Goal: Task Accomplishment & Management: Manage account settings

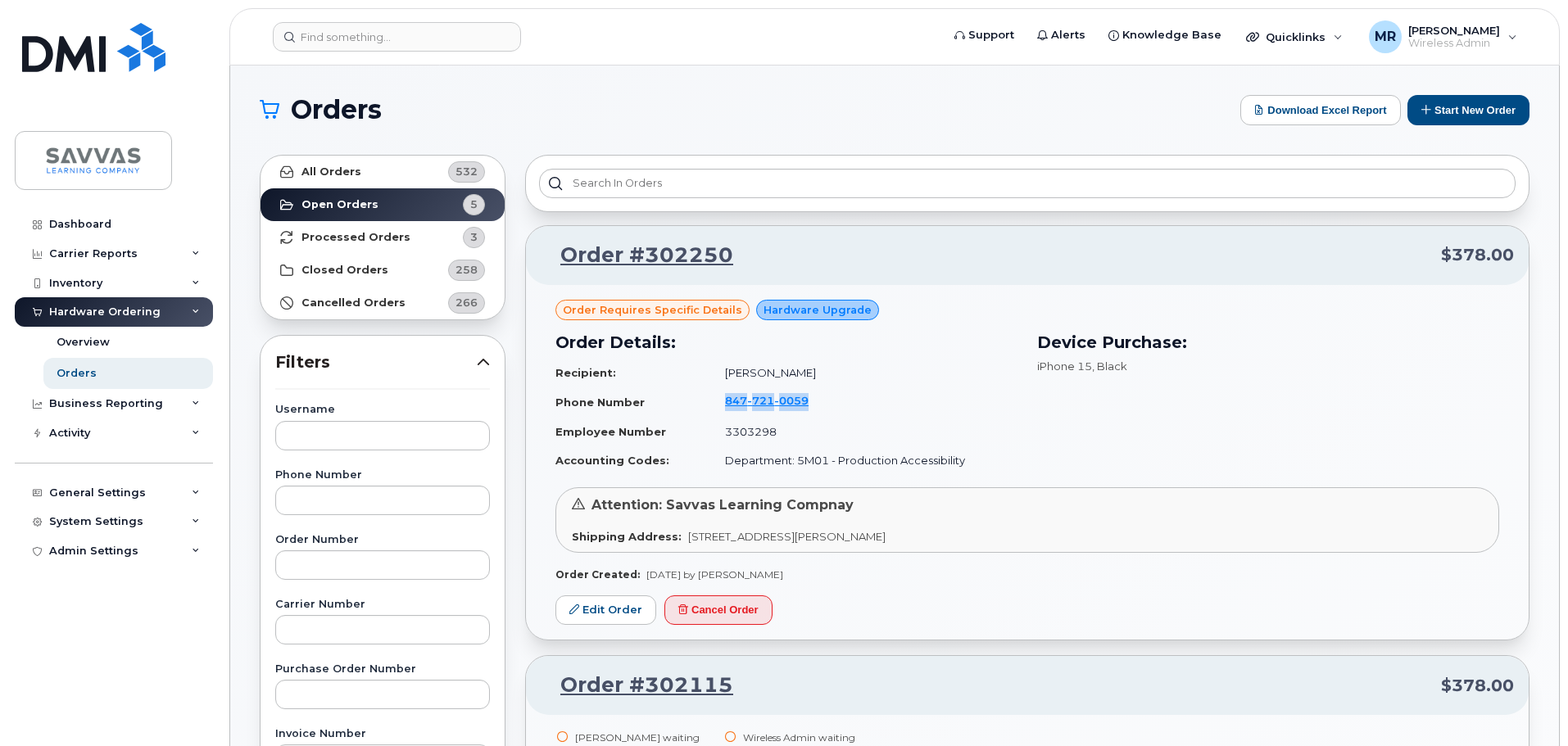
drag, startPoint x: 857, startPoint y: 399, endPoint x: 708, endPoint y: 411, distance: 149.5
click at [710, 411] on td "847 721 0059" at bounding box center [863, 402] width 307 height 31
copy span "847 721 0059"
drag, startPoint x: 596, startPoint y: 613, endPoint x: 809, endPoint y: 547, distance: 223.0
click at [596, 613] on link "Edit Order" at bounding box center [606, 610] width 101 height 30
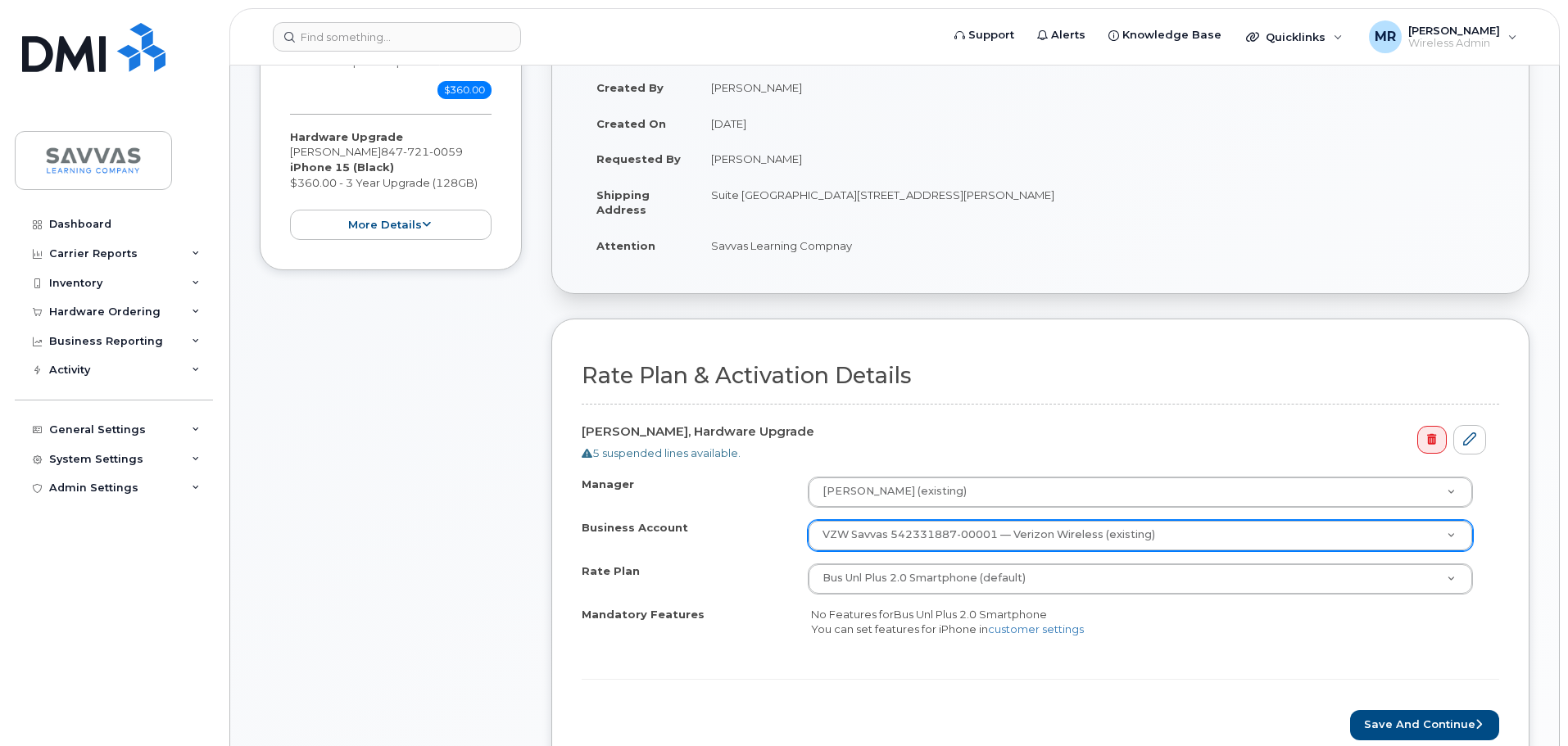
scroll to position [575, 0]
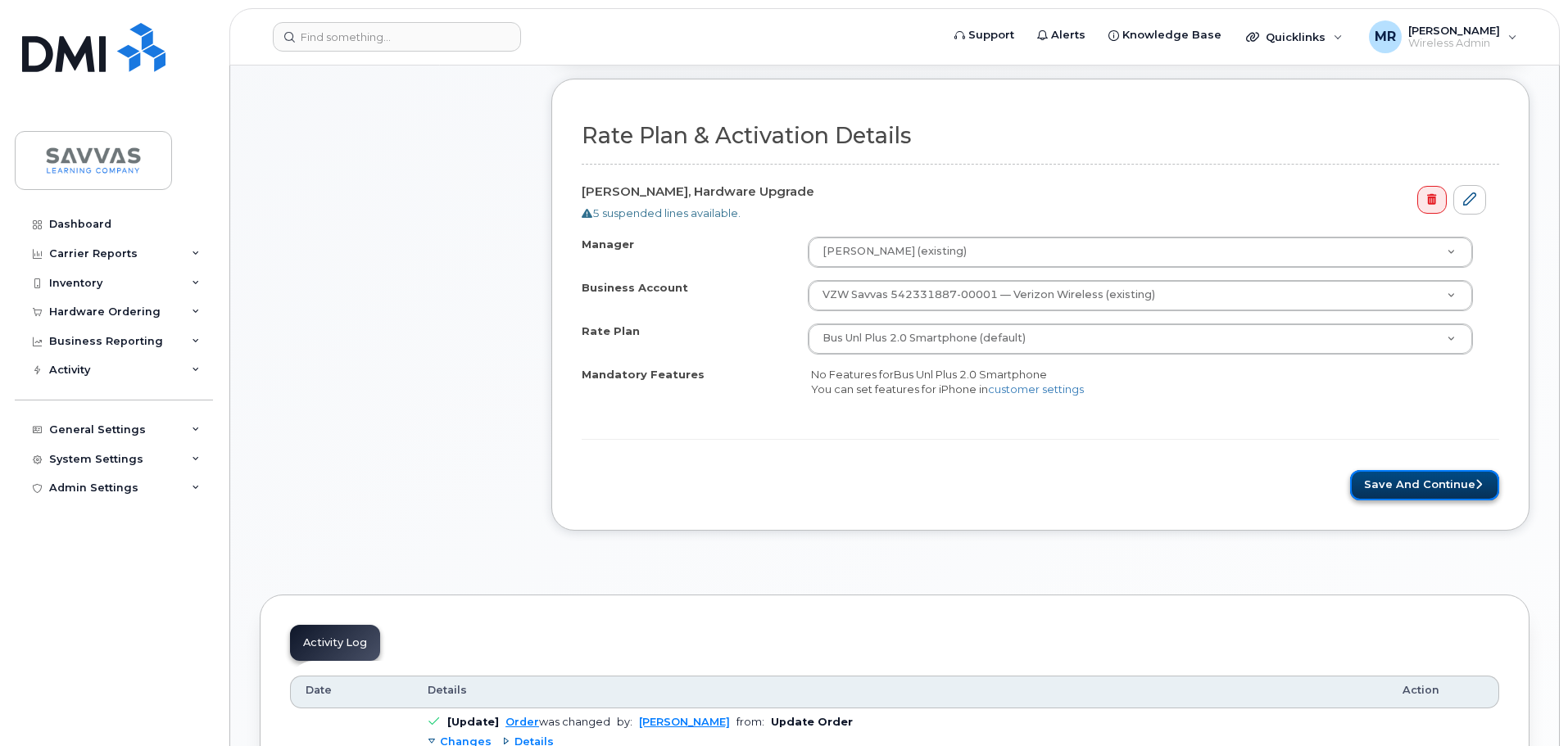
click at [1429, 497] on button "Save and Continue" at bounding box center [1425, 484] width 149 height 30
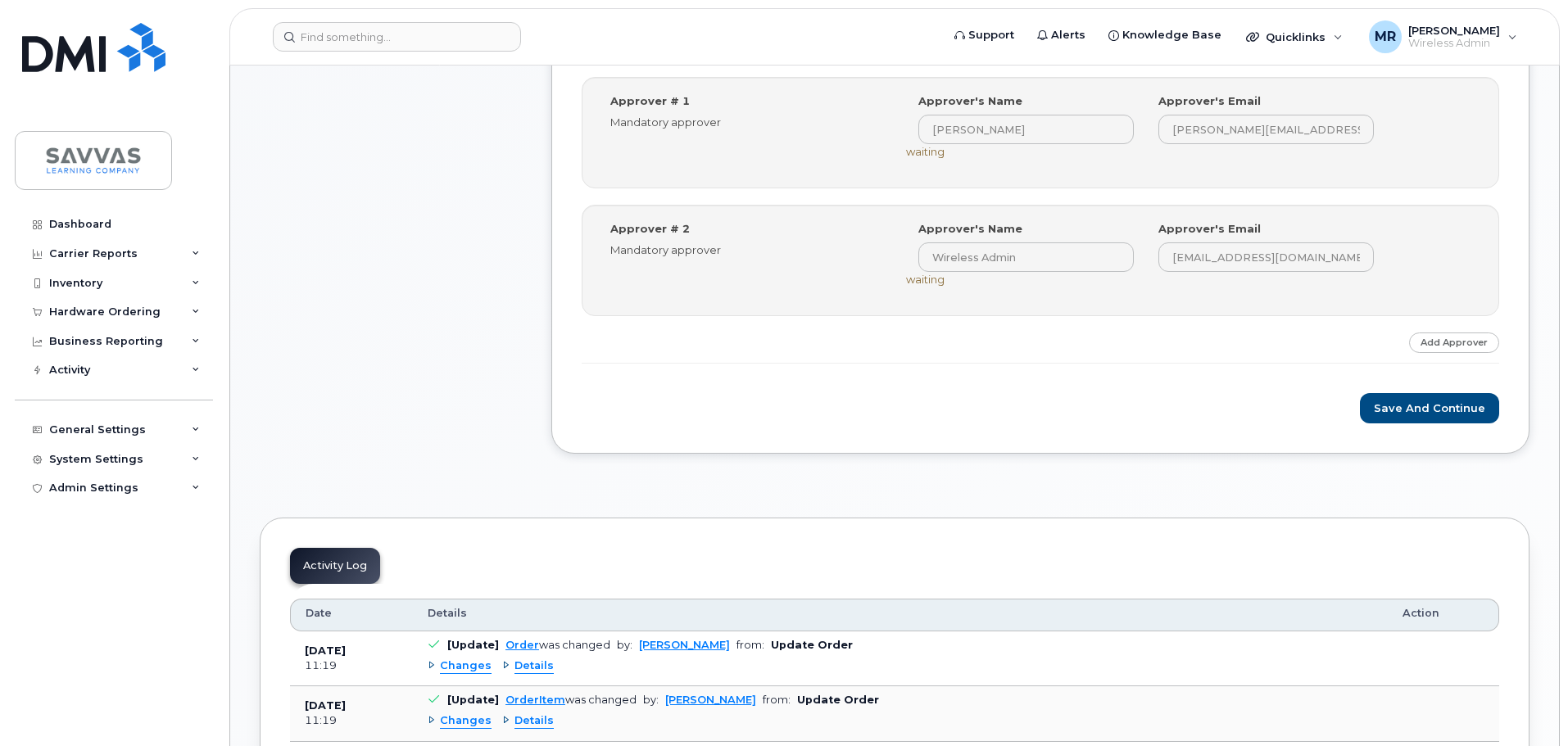
scroll to position [737, 0]
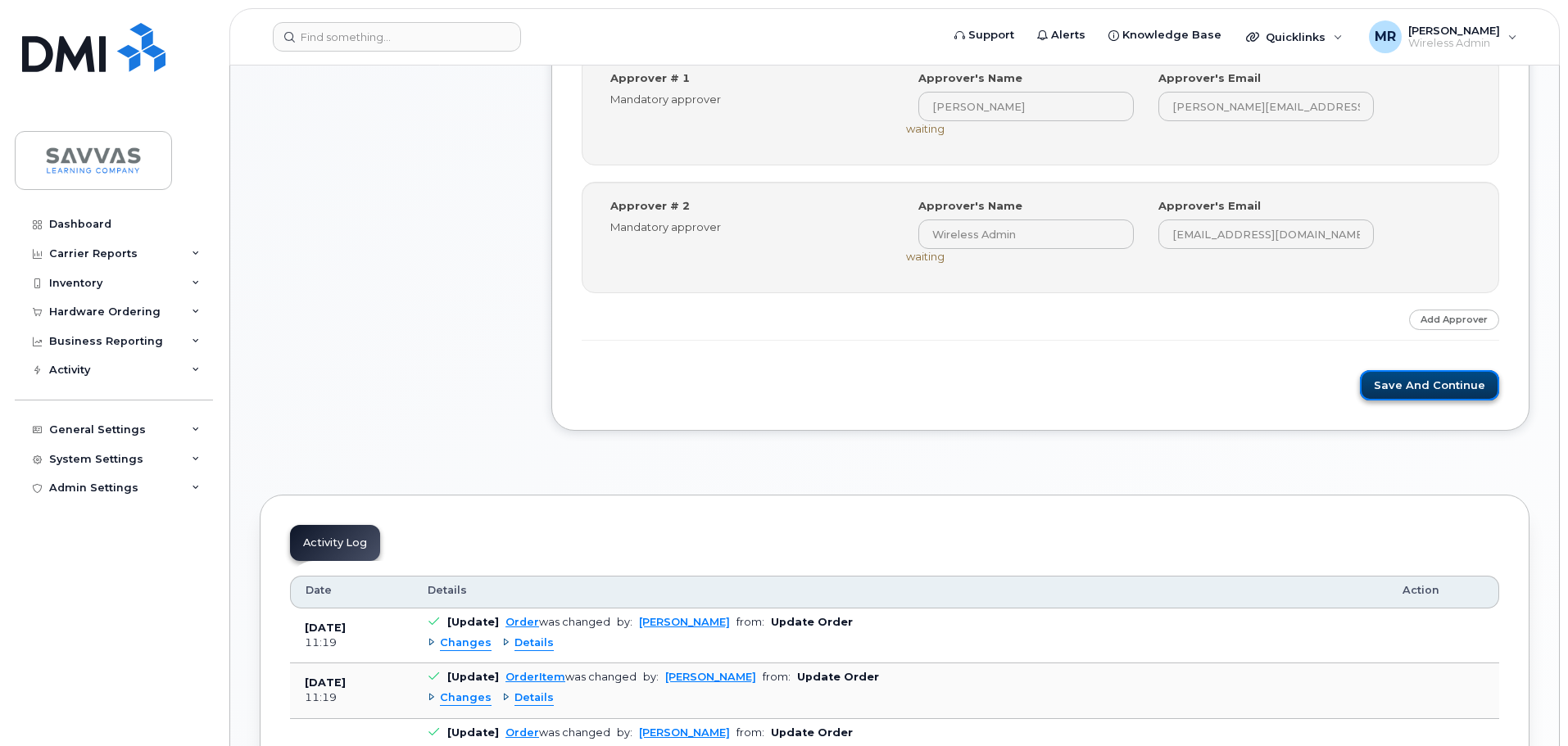
click at [1434, 393] on button "Save and Continue" at bounding box center [1430, 385] width 140 height 30
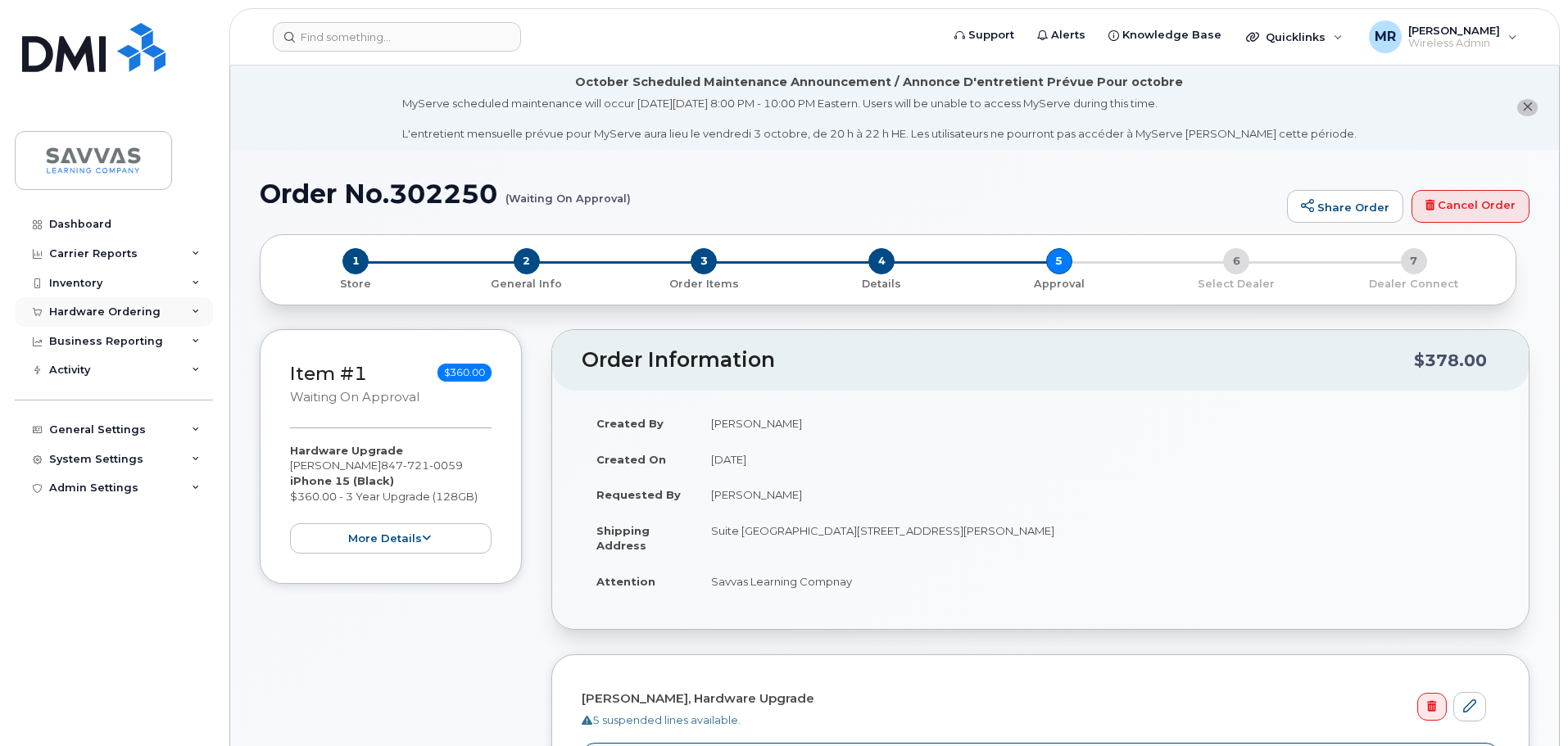
click at [143, 306] on div "Hardware Ordering" at bounding box center [105, 312] width 111 height 14
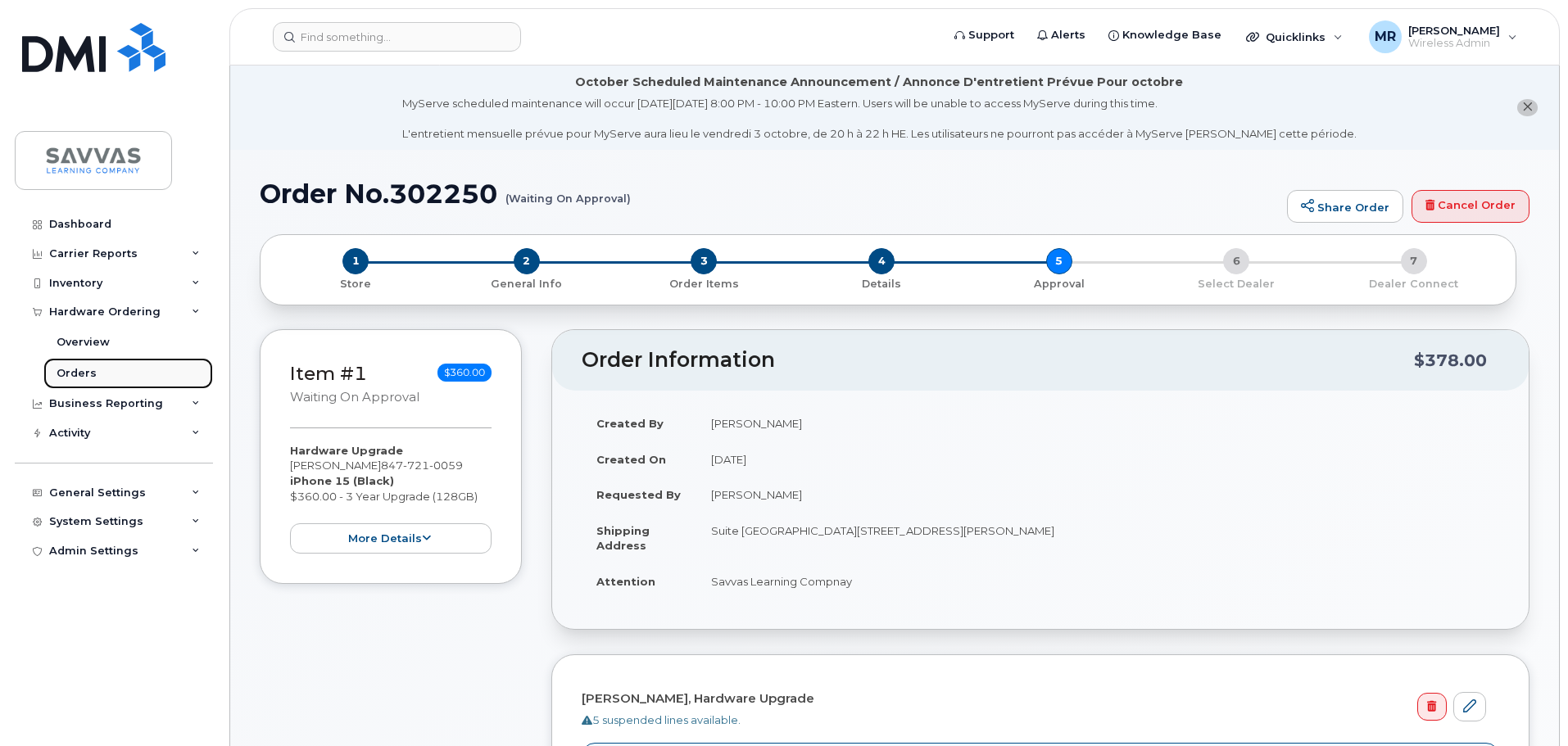
click at [98, 372] on link "Orders" at bounding box center [128, 373] width 170 height 31
